Goal: Task Accomplishment & Management: Manage account settings

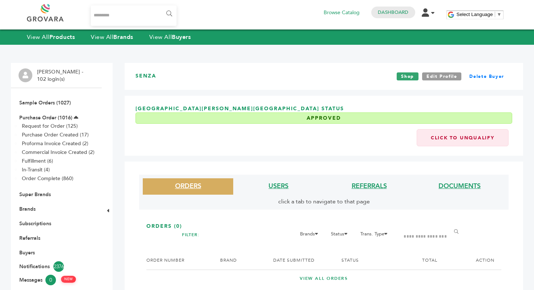
click at [63, 18] on link at bounding box center [53, 12] width 53 height 17
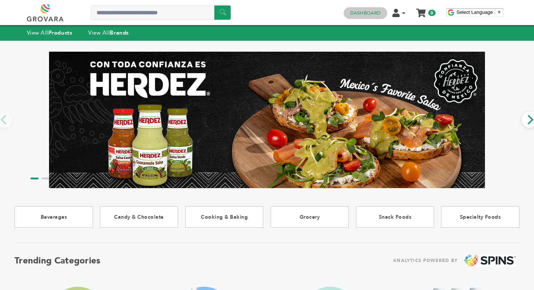
click at [360, 17] on h4 "Dashboard" at bounding box center [366, 13] width 44 height 12
click at [358, 17] on h4 "Dashboard" at bounding box center [366, 13] width 44 height 12
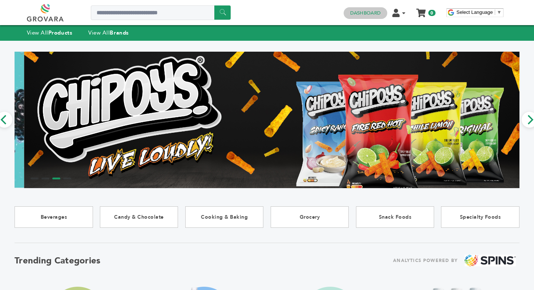
click at [367, 12] on link "Dashboard" at bounding box center [365, 13] width 31 height 7
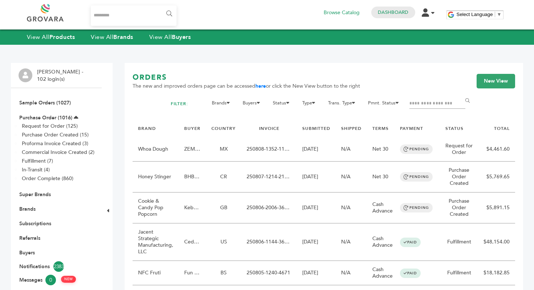
click at [419, 101] on input "Filter by keywords" at bounding box center [437, 103] width 56 height 10
type input "******"
click at [461, 93] on input "******" at bounding box center [469, 100] width 16 height 15
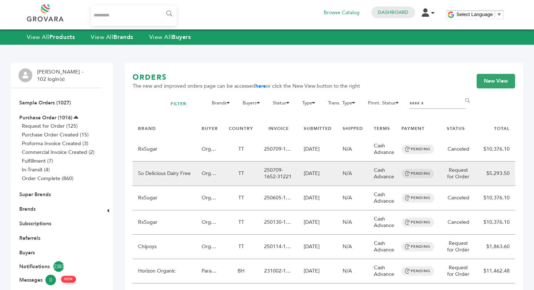
click at [259, 169] on td "250709-1652-31221" at bounding box center [279, 173] width 40 height 24
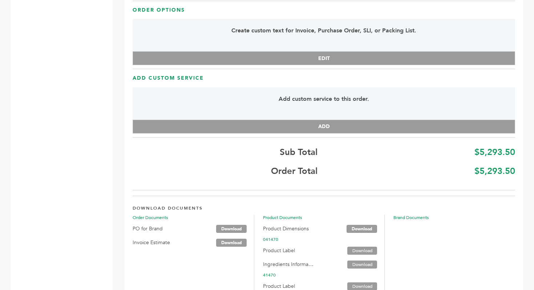
scroll to position [1459, 0]
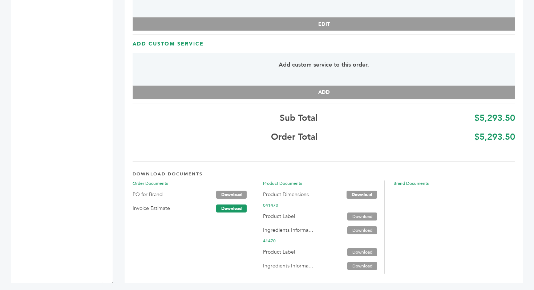
click at [227, 204] on link "Download" at bounding box center [231, 208] width 31 height 8
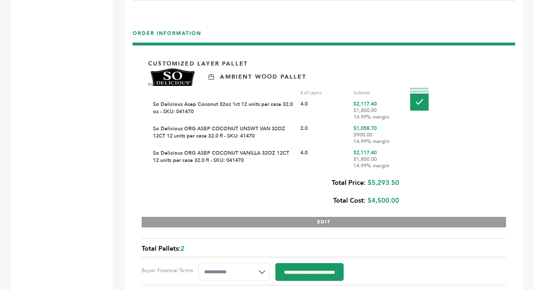
scroll to position [806, 0]
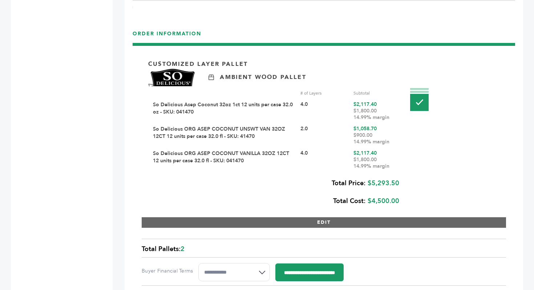
click at [230, 217] on button "EDIT" at bounding box center [324, 222] width 364 height 11
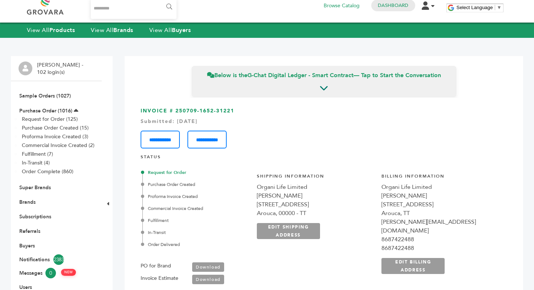
scroll to position [0, 0]
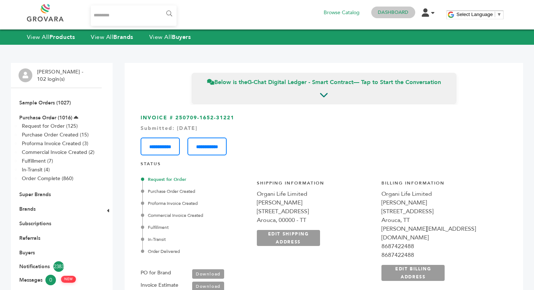
click at [381, 11] on link "Dashboard" at bounding box center [393, 12] width 31 height 7
